Goal: Task Accomplishment & Management: Use online tool/utility

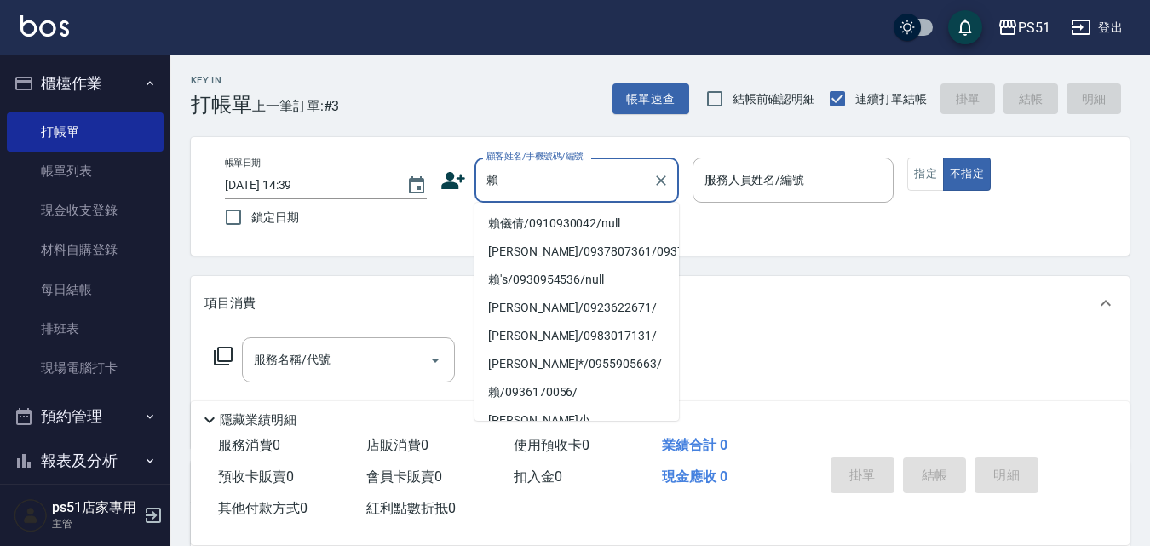
click at [525, 219] on li "賴儀倩/0910930042/null" at bounding box center [576, 223] width 204 height 28
type input "賴儀倩/0910930042/null"
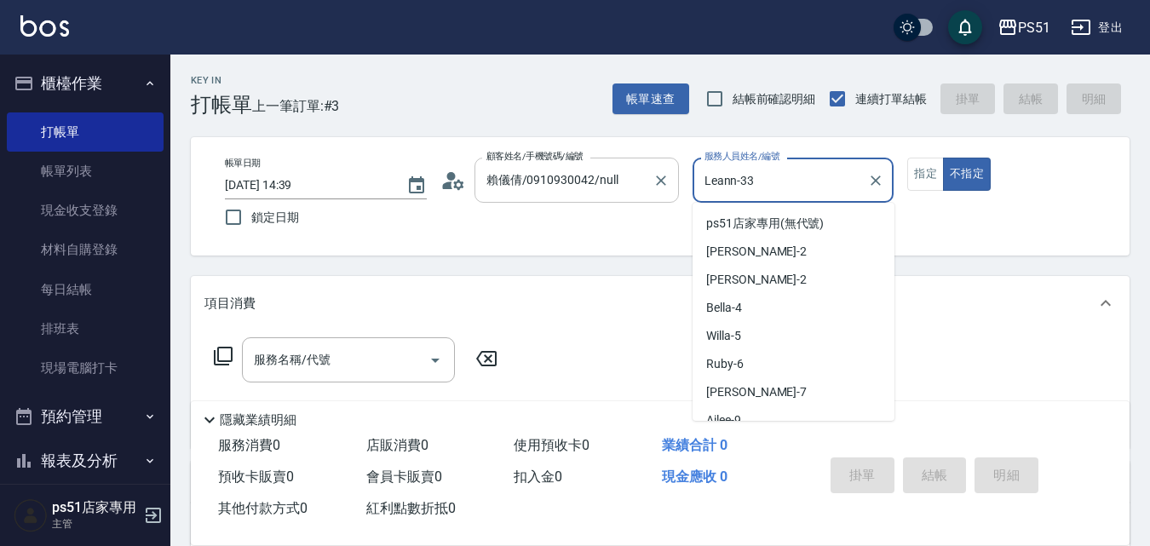
scroll to position [154, 0]
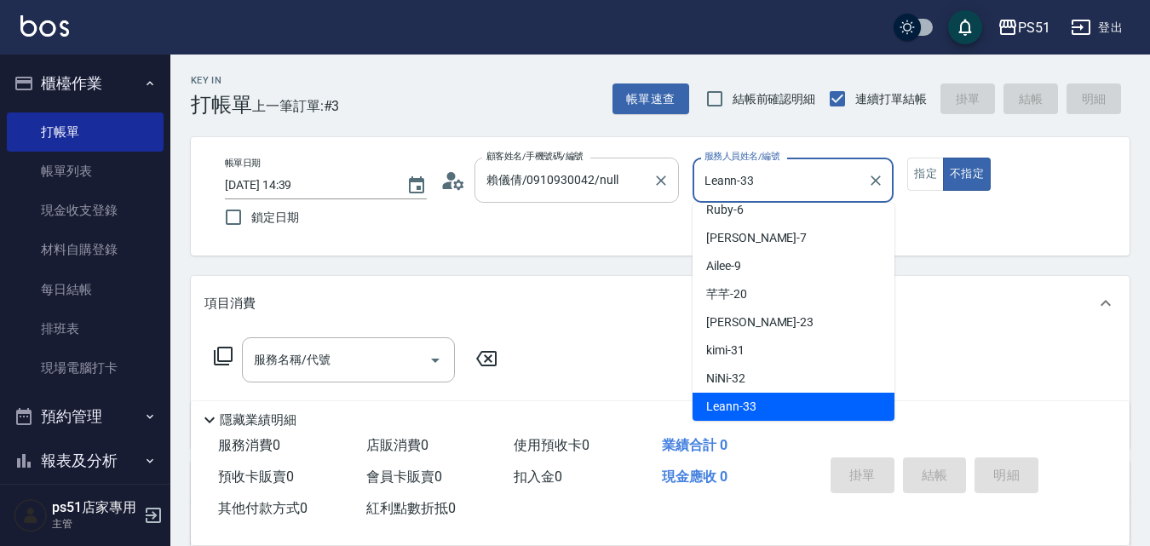
drag, startPoint x: 774, startPoint y: 175, endPoint x: 628, endPoint y: 195, distance: 146.9
click at [597, 190] on div "帳單日期 [DATE] 14:39 鎖定日期 顧客姓名/手機號碼/編號 [PERSON_NAME]/0910930042/null 顧客姓名/手機號碼/編號 …" at bounding box center [660, 196] width 898 height 77
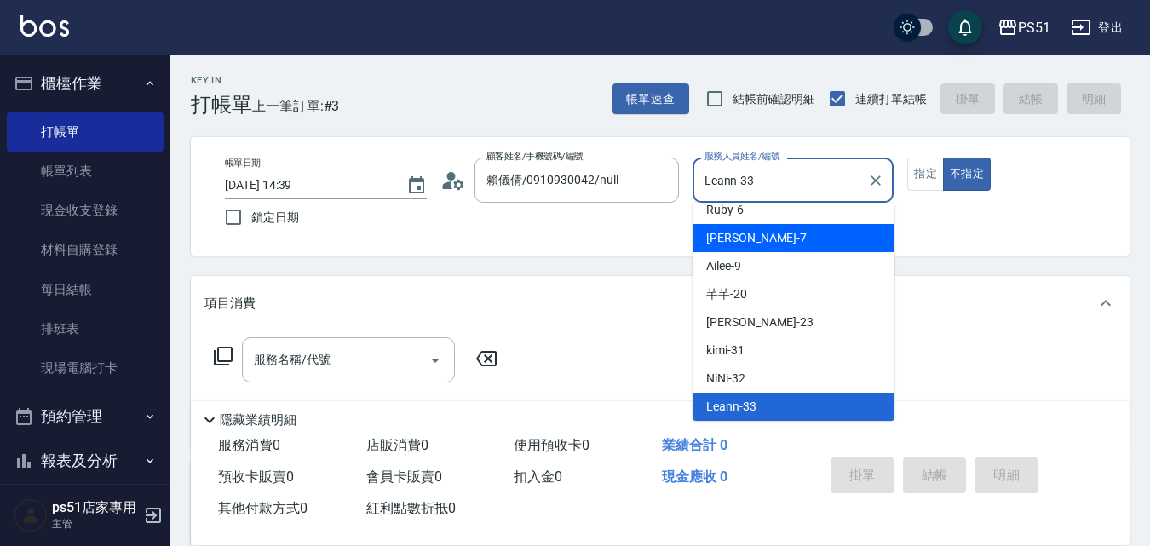
click at [774, 232] on div "[PERSON_NAME] -7" at bounding box center [793, 238] width 202 height 28
type input "[PERSON_NAME]-7"
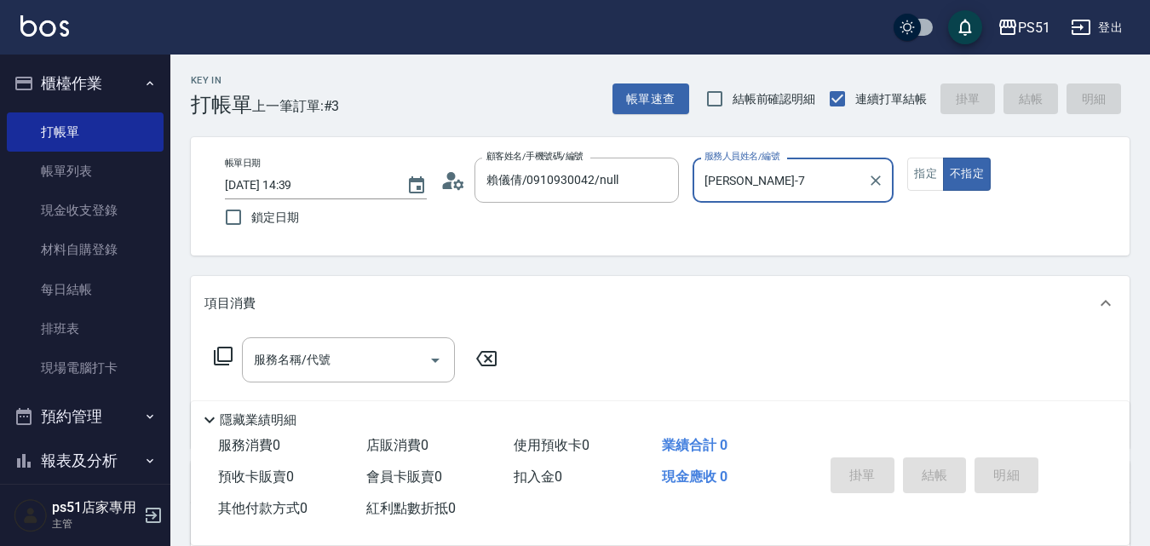
scroll to position [198, 0]
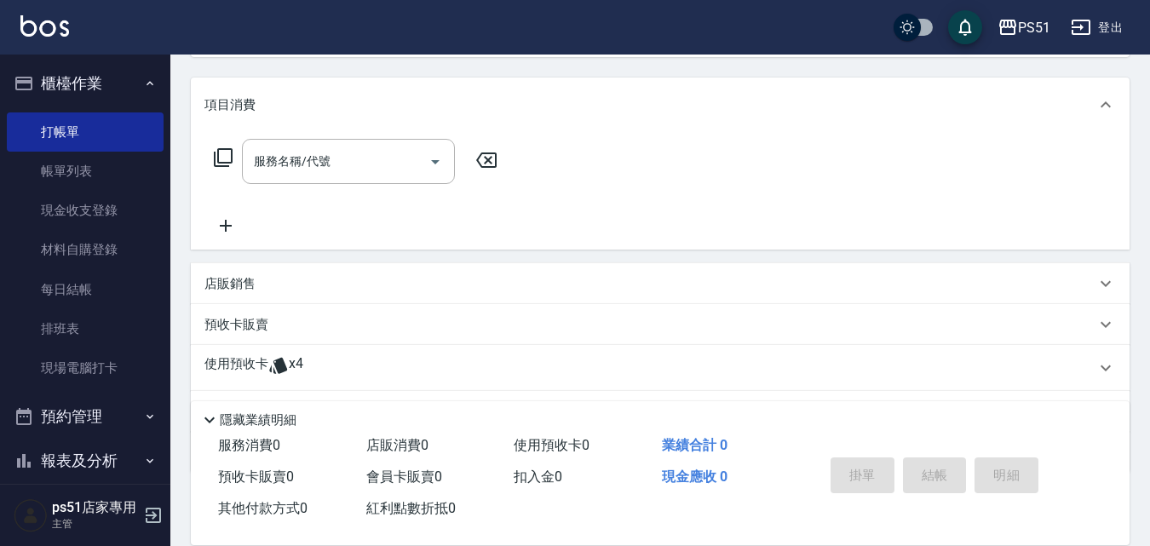
click at [315, 361] on div "使用預收卡 x4" at bounding box center [649, 368] width 891 height 26
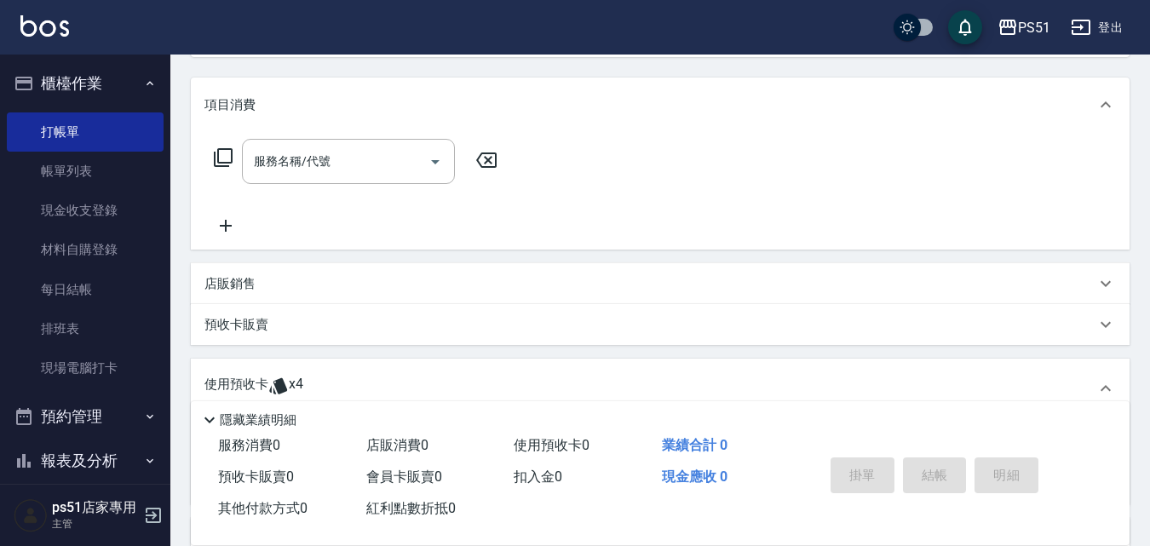
scroll to position [398, 0]
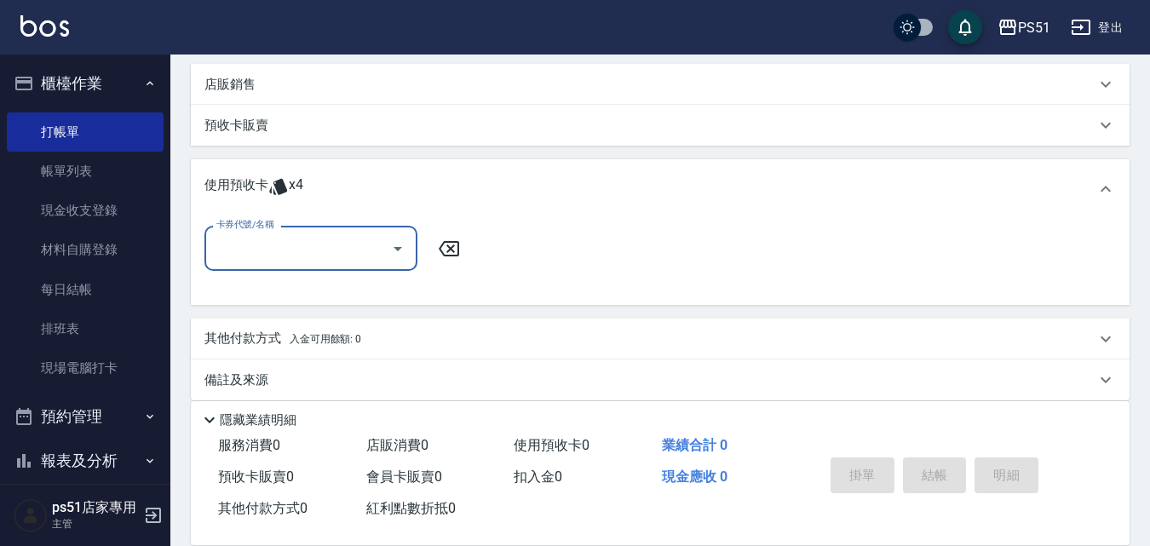
click at [329, 238] on input "卡券代號/名稱" at bounding box center [298, 248] width 172 height 30
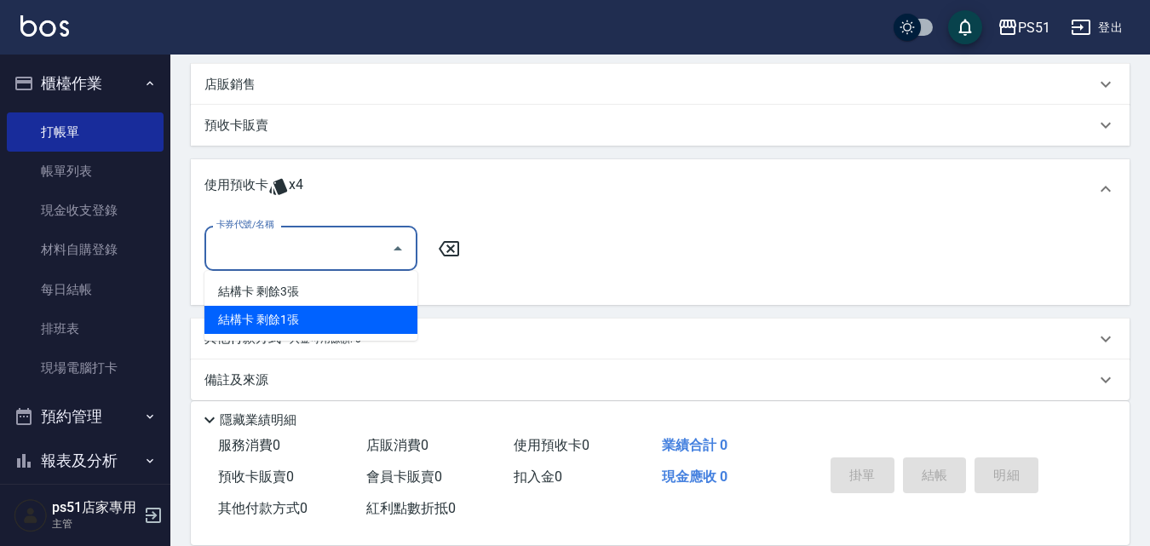
click at [303, 313] on div "結構卡 剩餘1張" at bounding box center [310, 320] width 213 height 28
type input "結構卡"
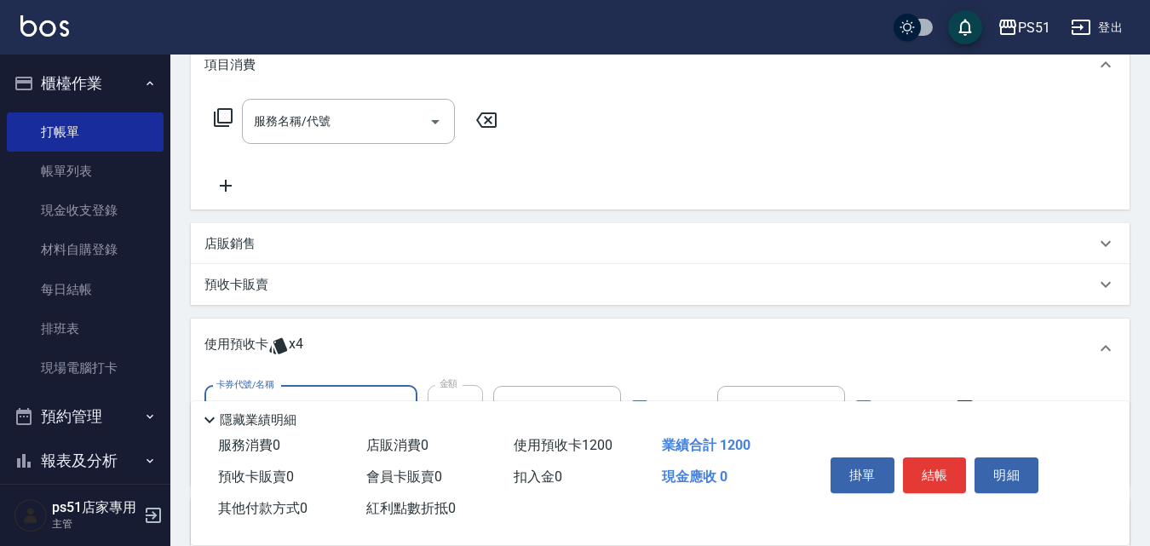
scroll to position [437, 0]
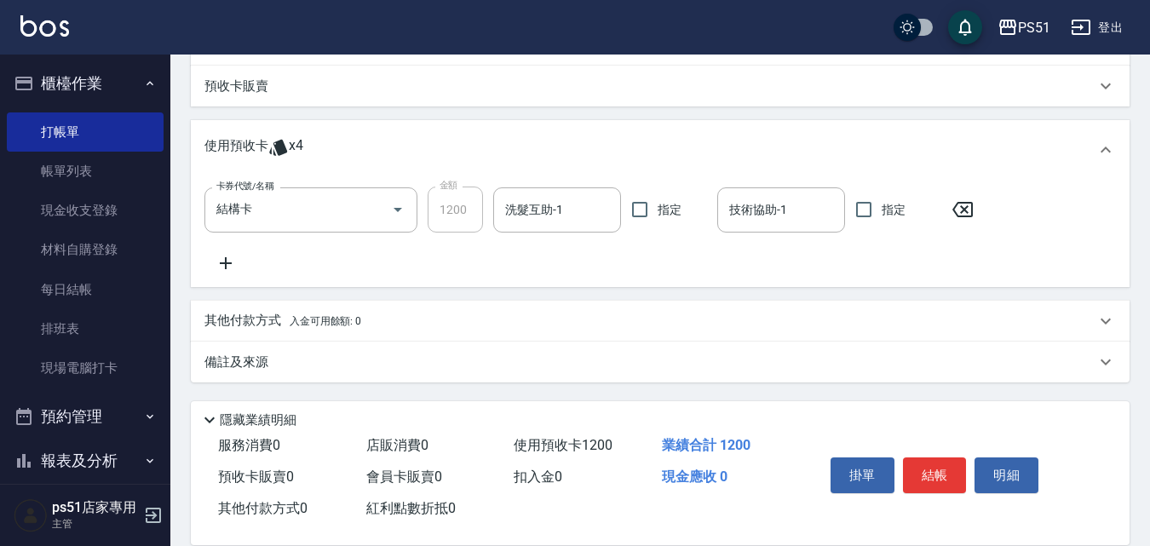
click at [300, 319] on span "入金可用餘額: 0" at bounding box center [326, 321] width 72 height 12
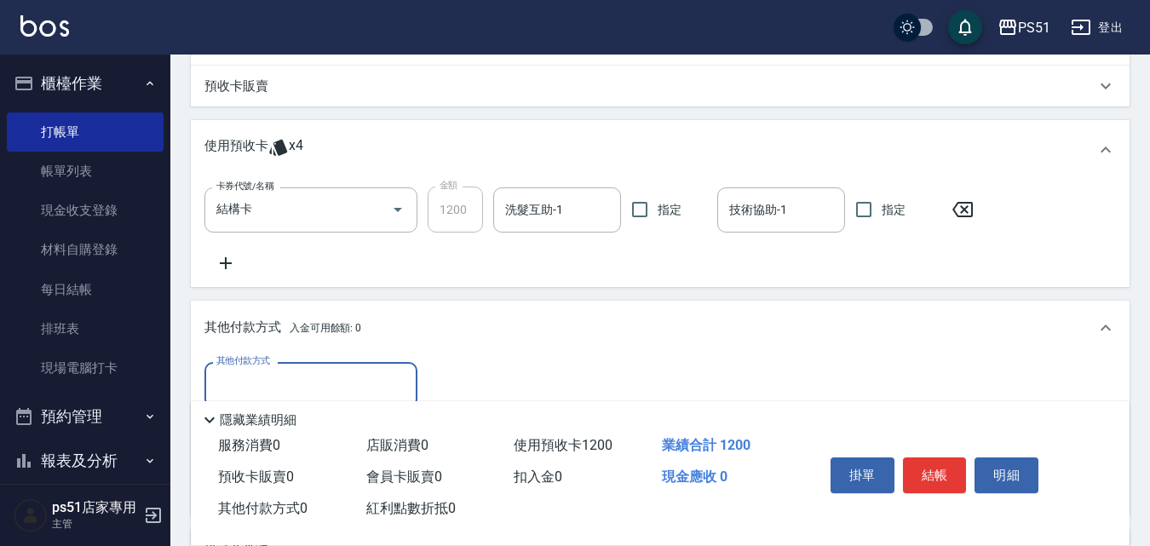
scroll to position [624, 0]
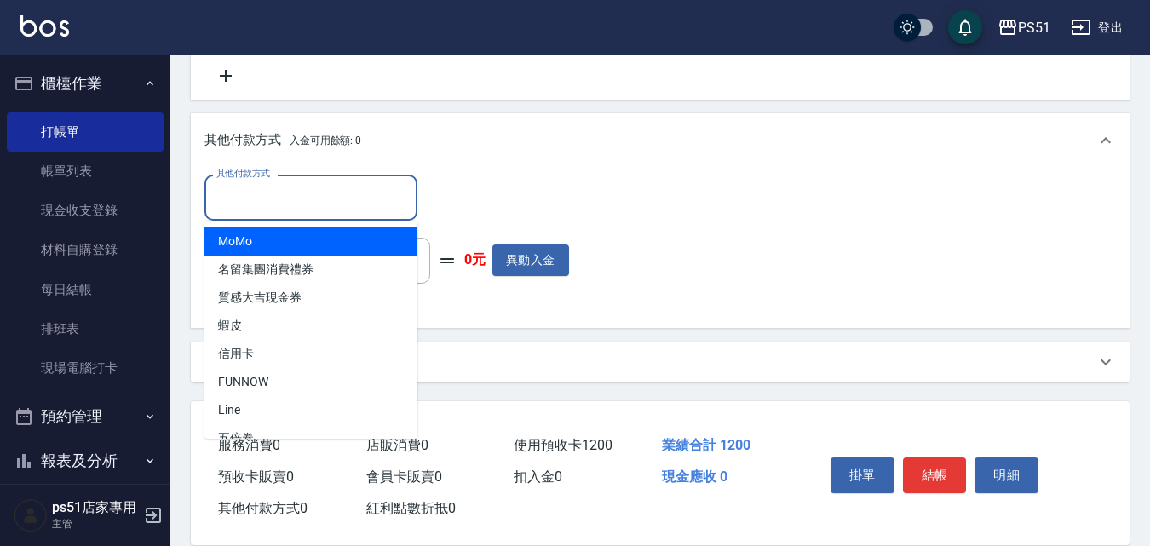
click at [325, 197] on input "其他付款方式" at bounding box center [311, 197] width 198 height 30
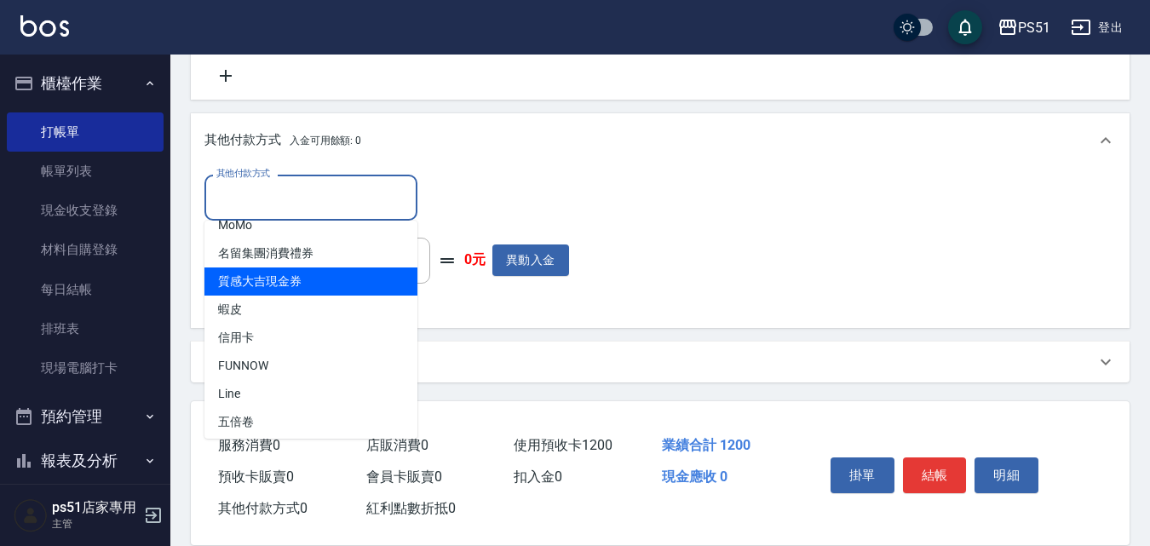
scroll to position [20, 0]
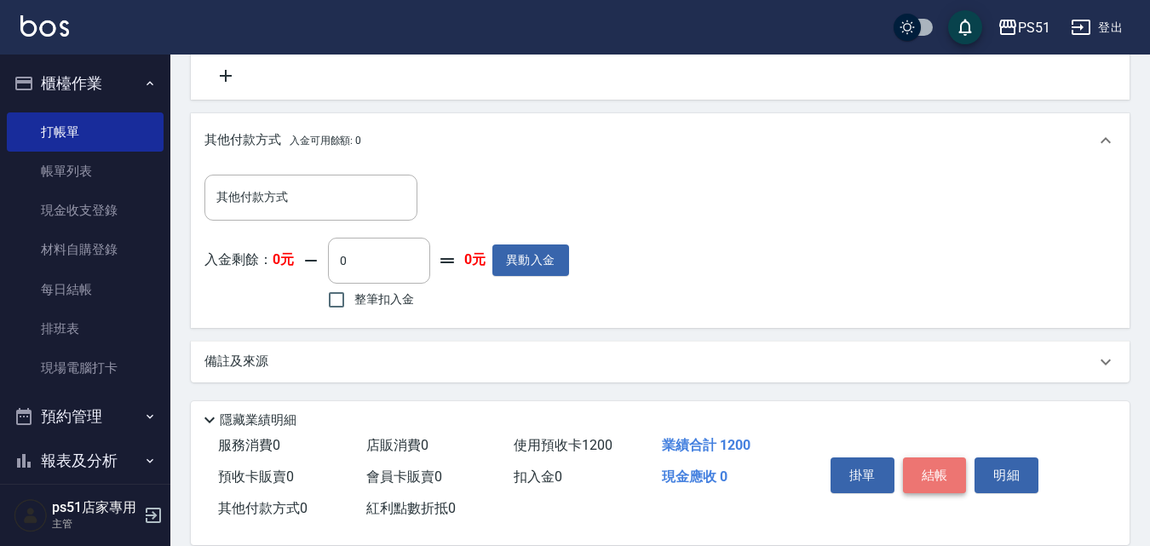
click at [912, 469] on button "結帳" at bounding box center [935, 475] width 64 height 36
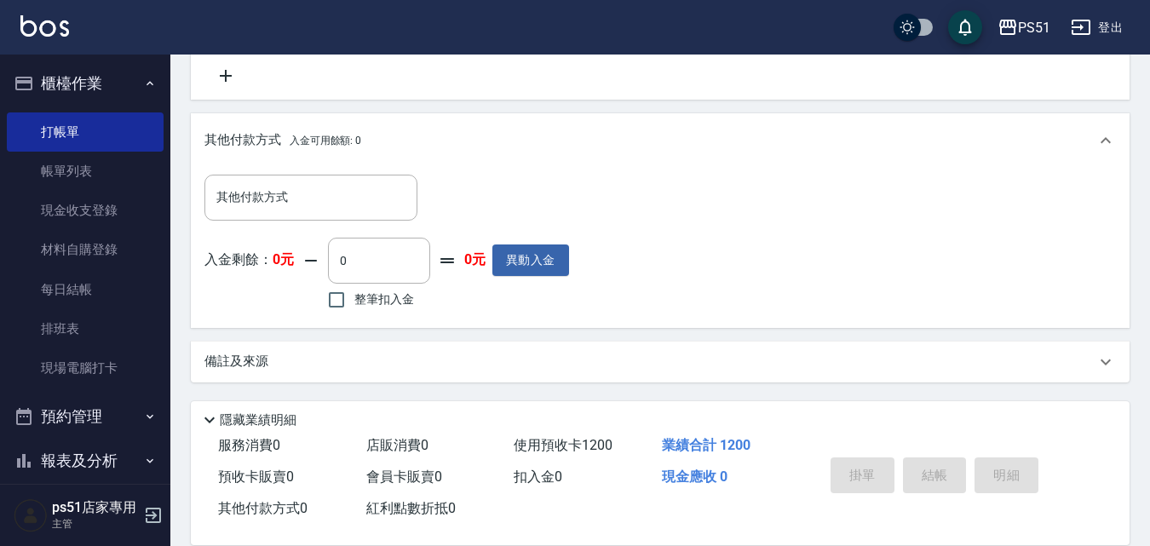
type input "[DATE] 14:40"
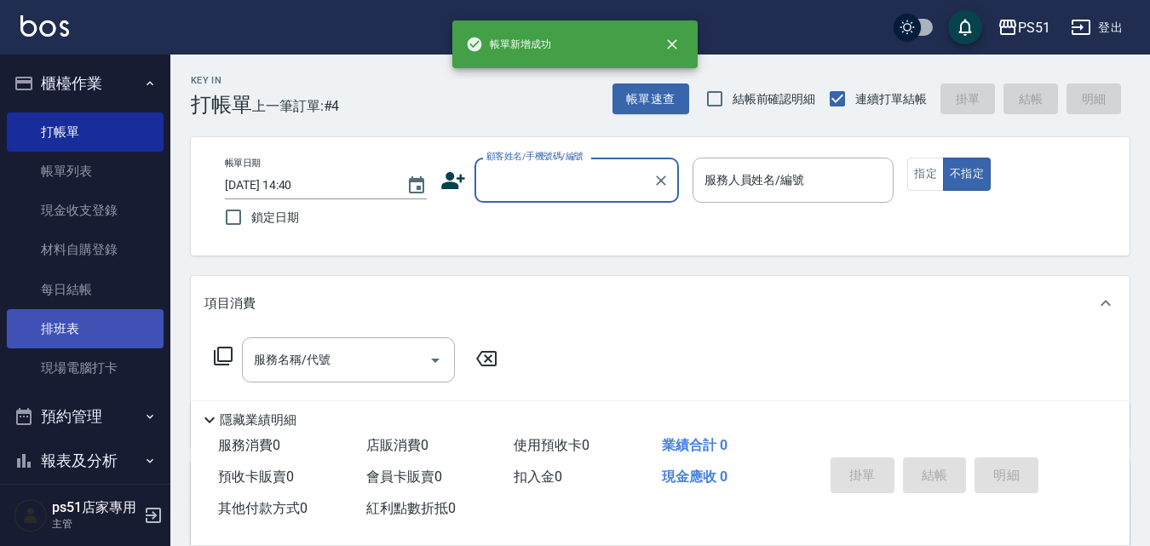
scroll to position [194, 0]
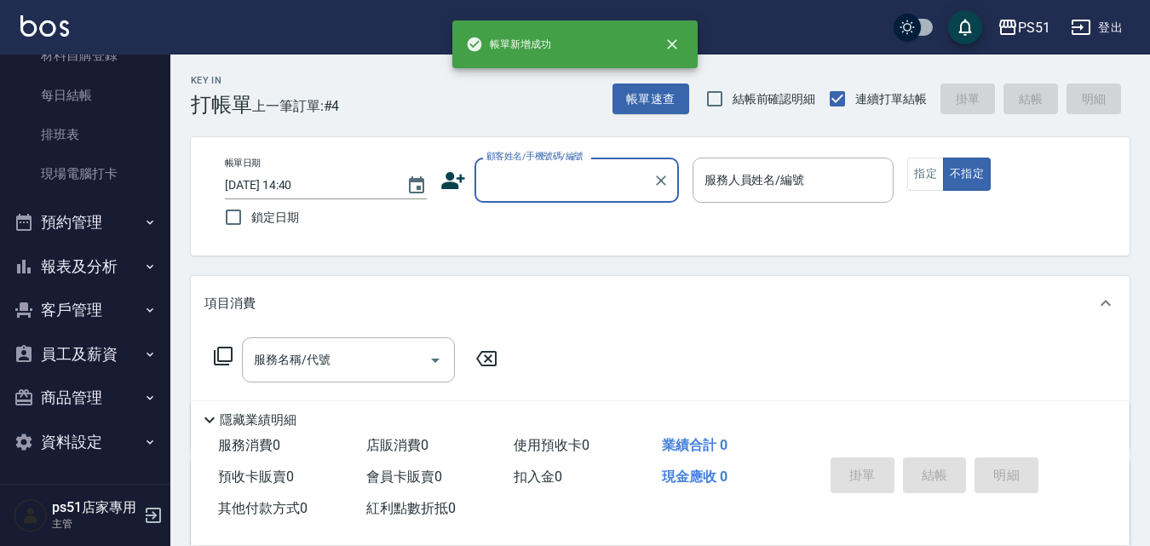
click at [100, 270] on button "報表及分析" at bounding box center [85, 266] width 157 height 44
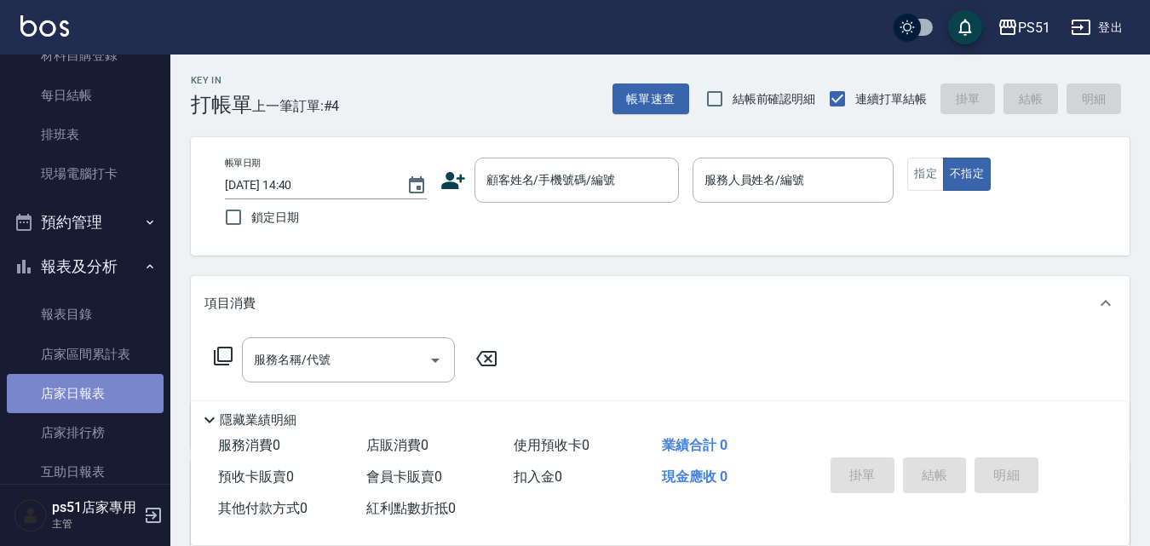
click at [93, 393] on link "店家日報表" at bounding box center [85, 393] width 157 height 39
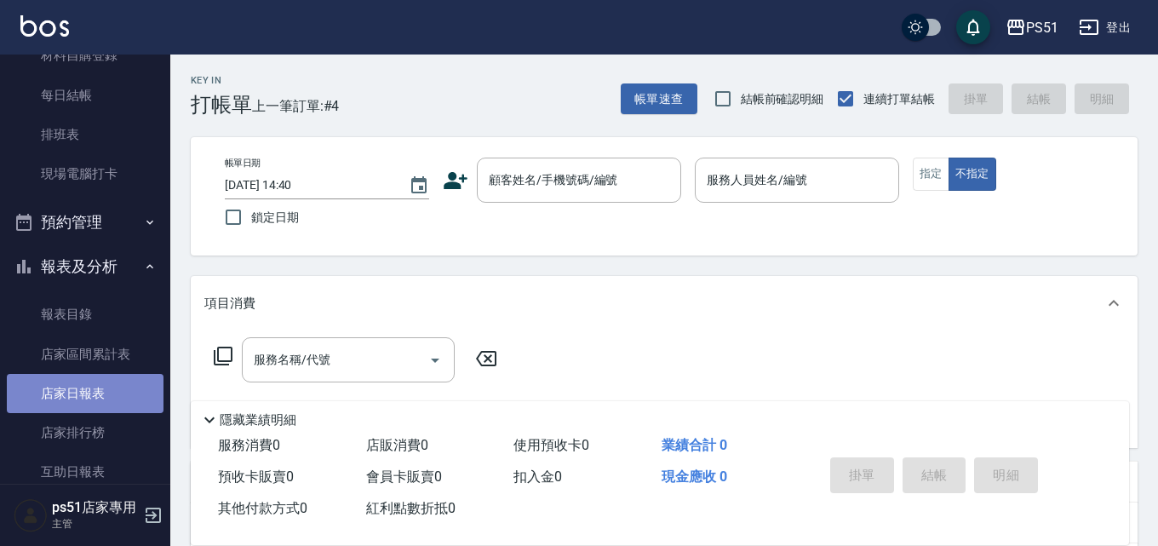
click at [92, 393] on link "店家日報表" at bounding box center [85, 393] width 157 height 39
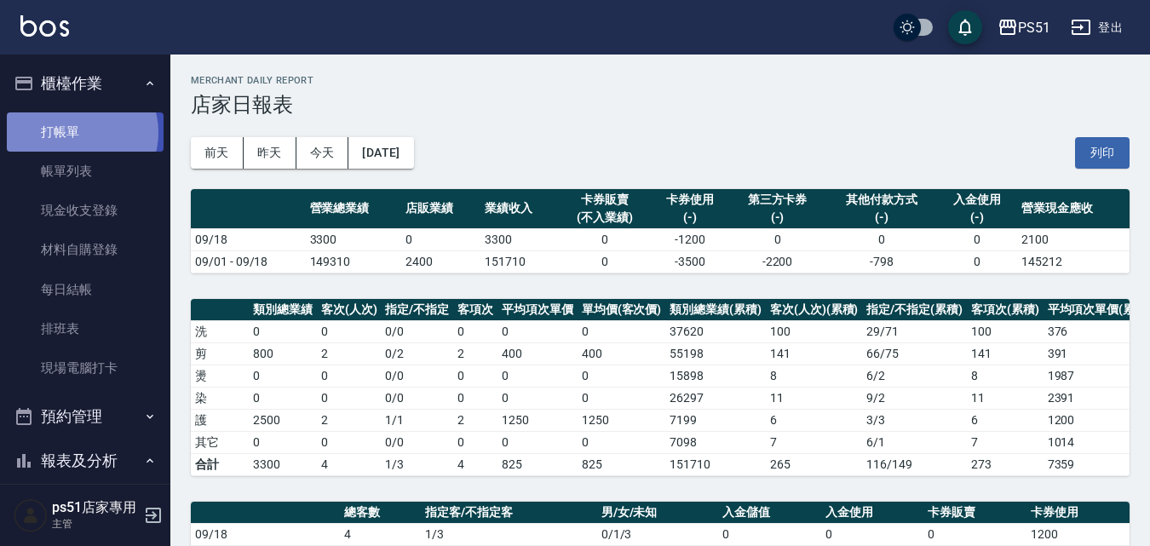
click at [80, 132] on link "打帳單" at bounding box center [85, 131] width 157 height 39
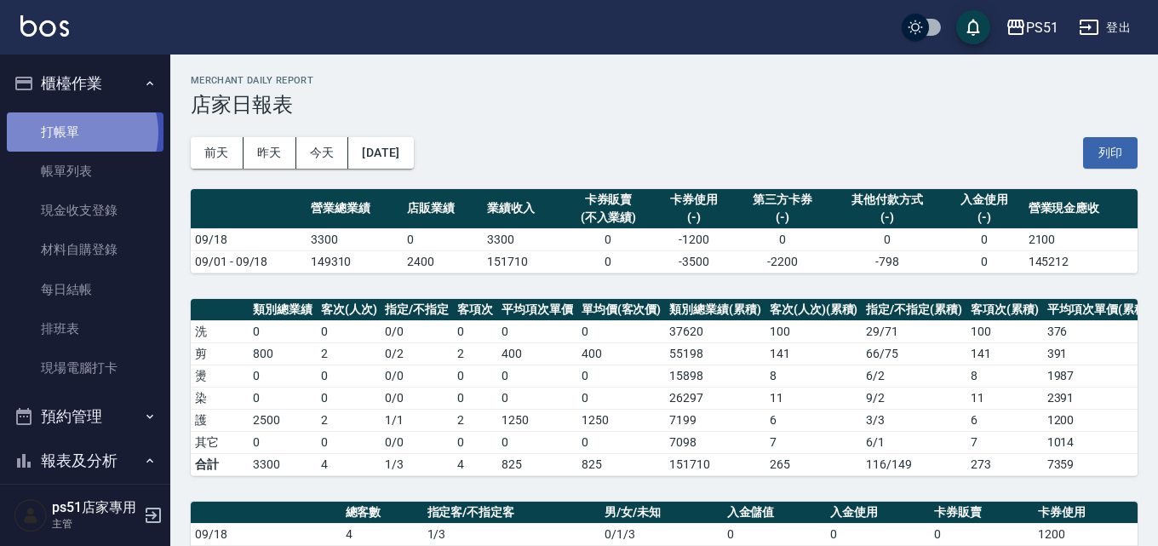
click at [80, 132] on link "打帳單" at bounding box center [85, 131] width 157 height 39
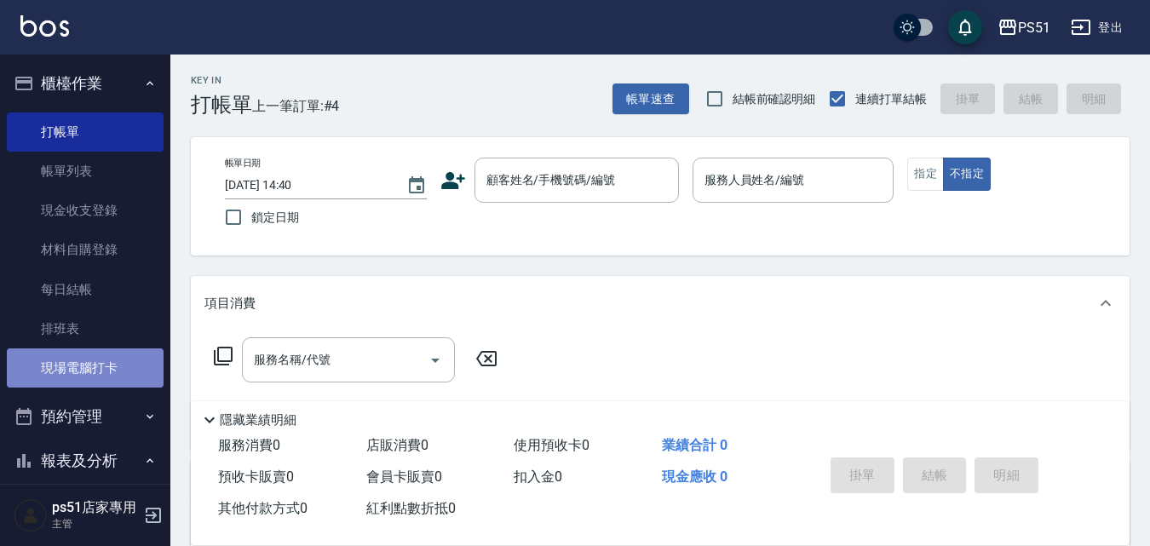
click at [112, 364] on link "現場電腦打卡" at bounding box center [85, 367] width 157 height 39
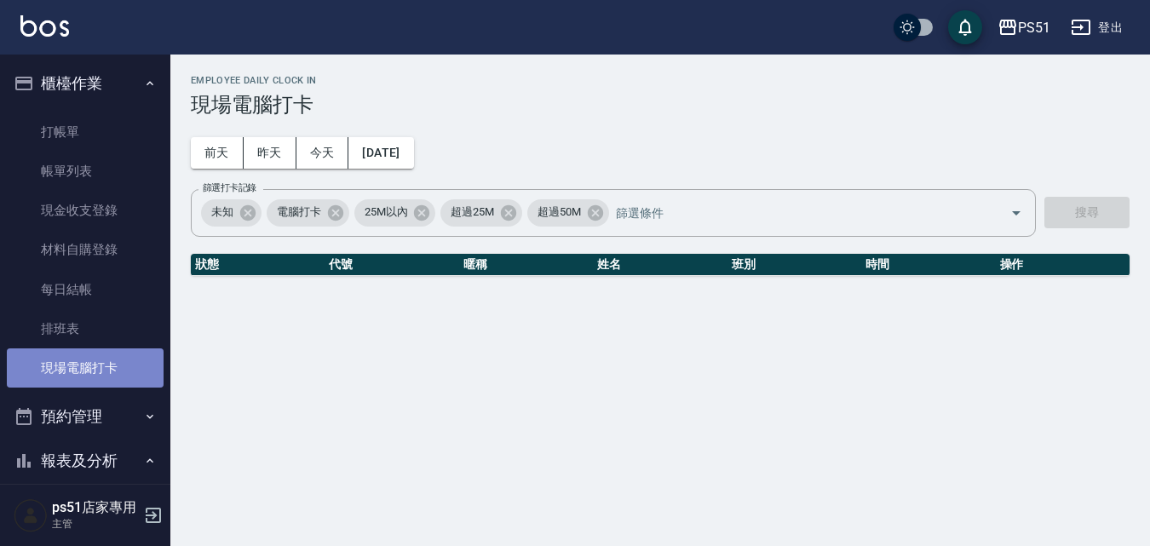
click at [112, 364] on link "現場電腦打卡" at bounding box center [85, 367] width 157 height 39
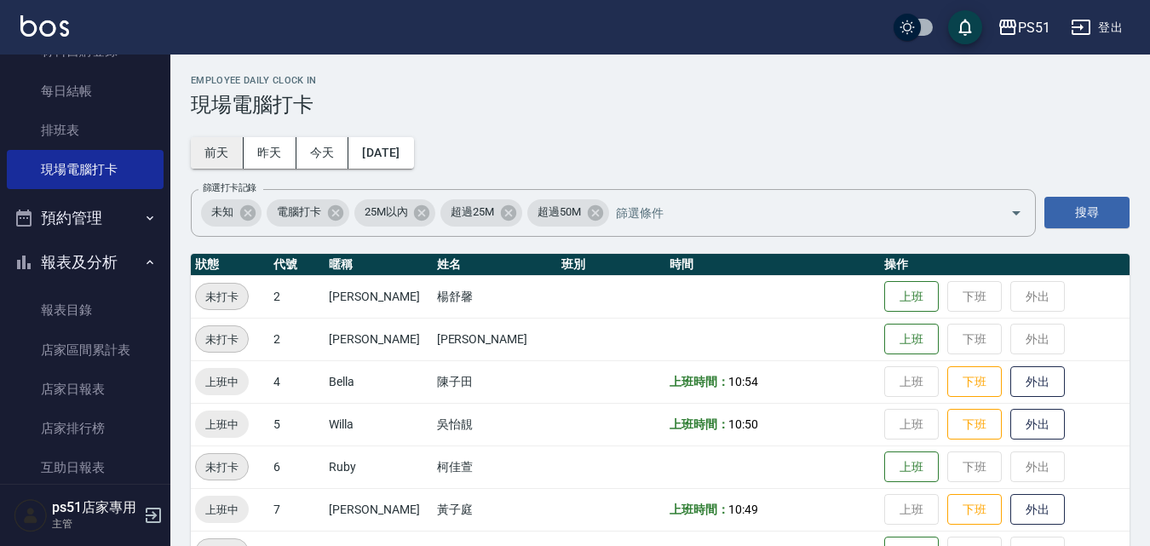
click at [241, 142] on button "前天" at bounding box center [217, 153] width 53 height 32
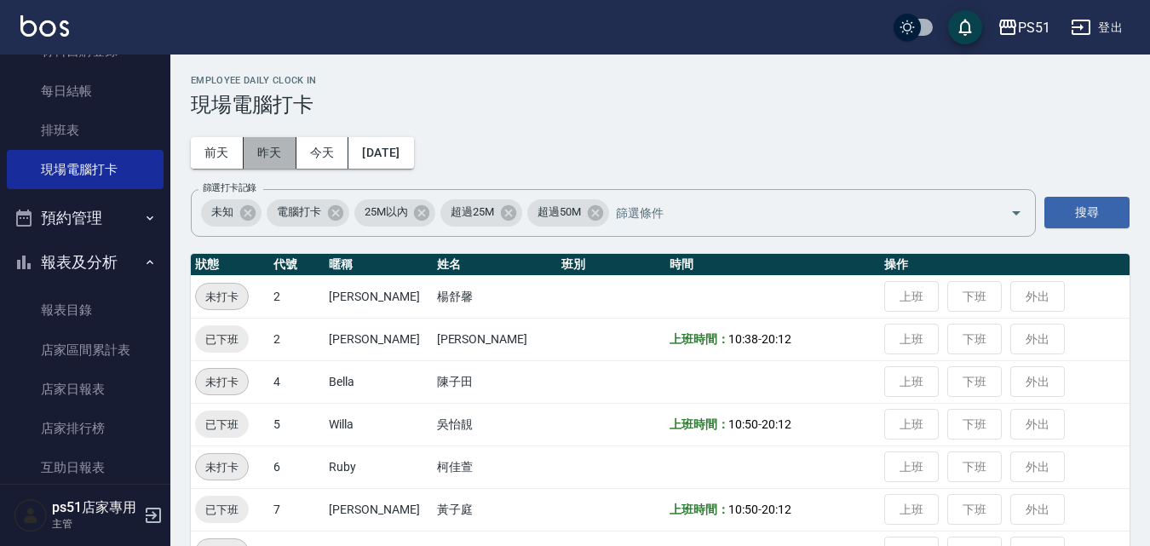
click at [251, 144] on button "昨天" at bounding box center [270, 153] width 53 height 32
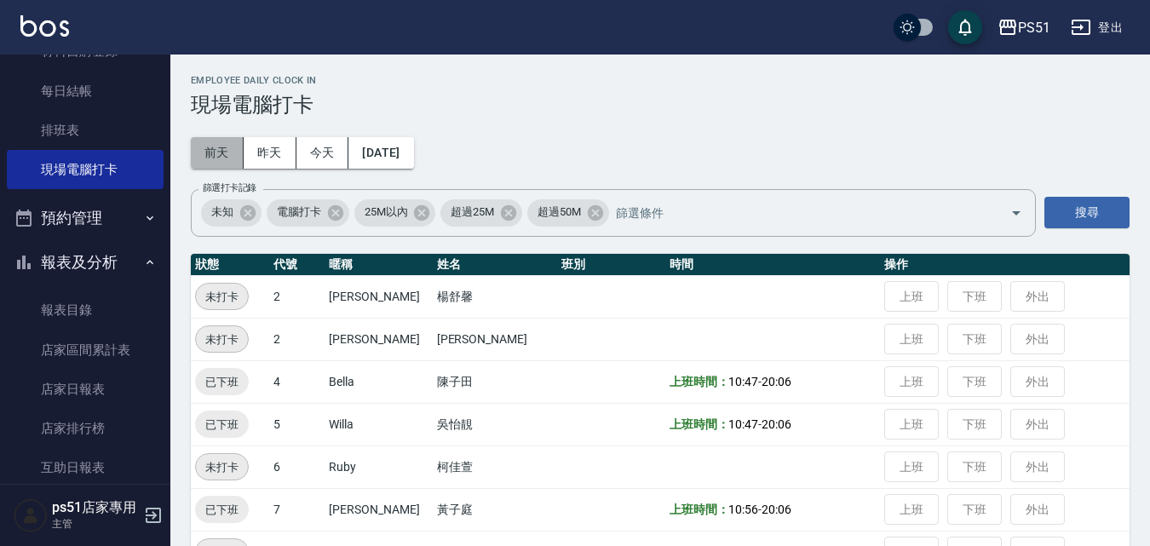
click at [226, 156] on button "前天" at bounding box center [217, 153] width 53 height 32
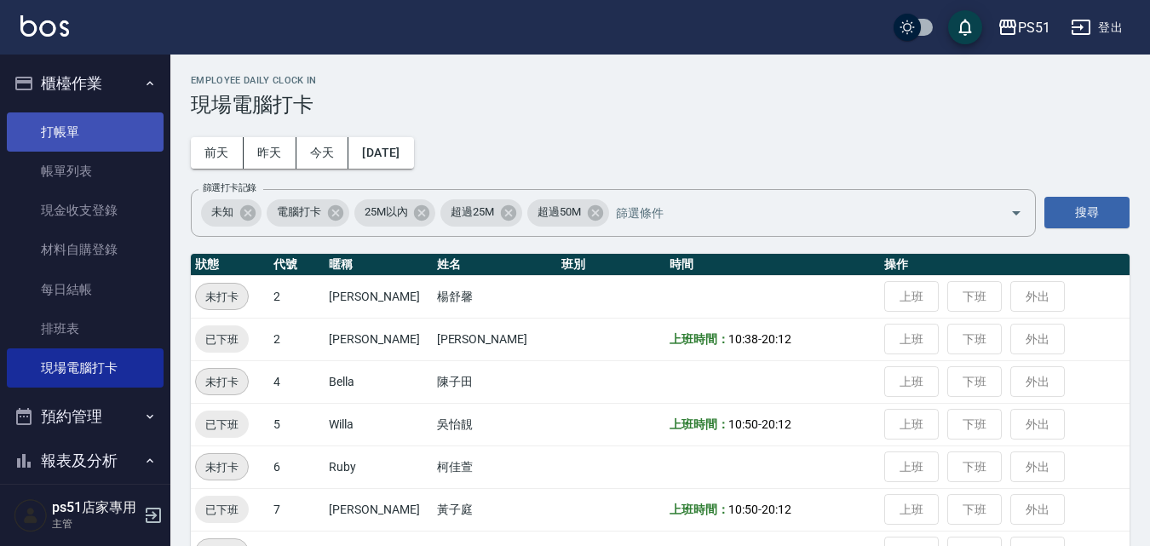
click at [94, 120] on link "打帳單" at bounding box center [85, 131] width 157 height 39
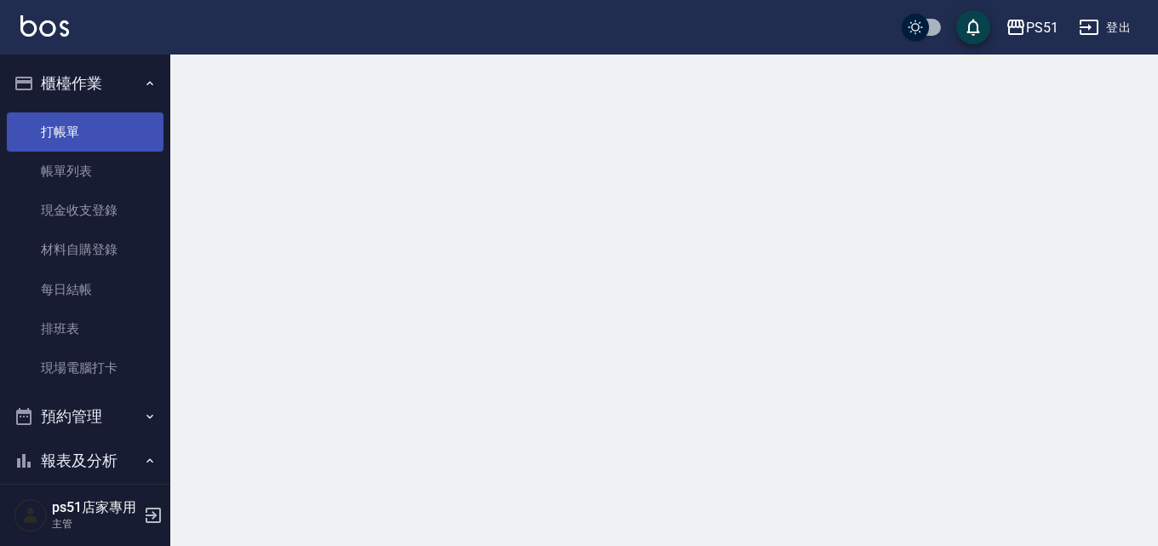
click at [94, 120] on link "打帳單" at bounding box center [85, 131] width 157 height 39
